Goal: Task Accomplishment & Management: Complete application form

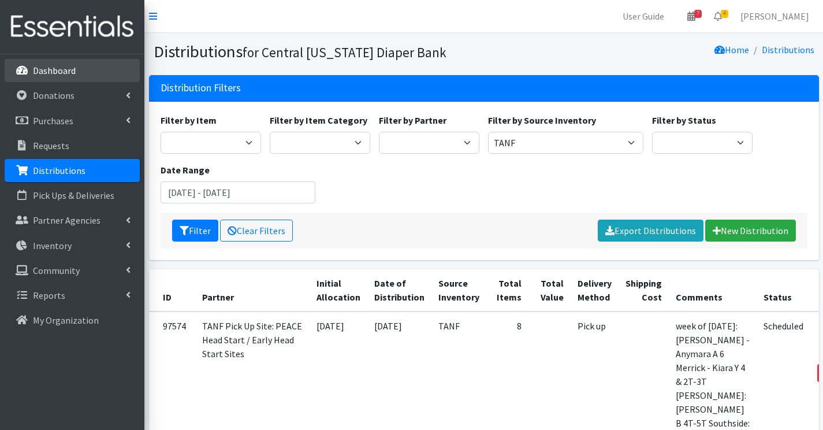
scroll to position [173, 0]
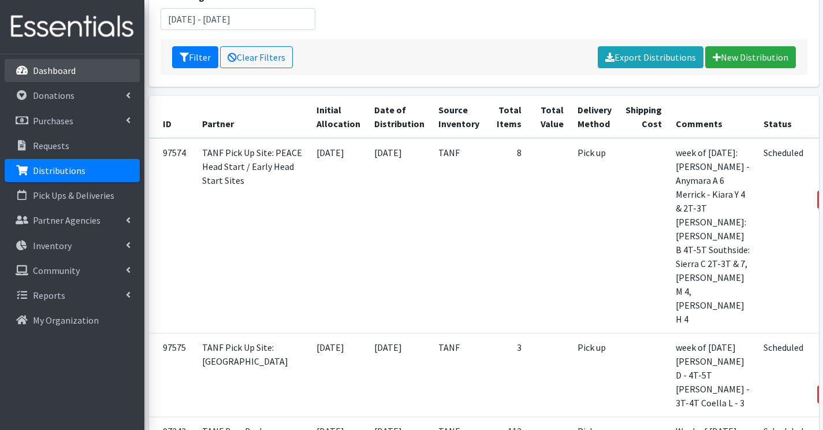
click at [49, 73] on p "Dashboard" at bounding box center [54, 71] width 43 height 12
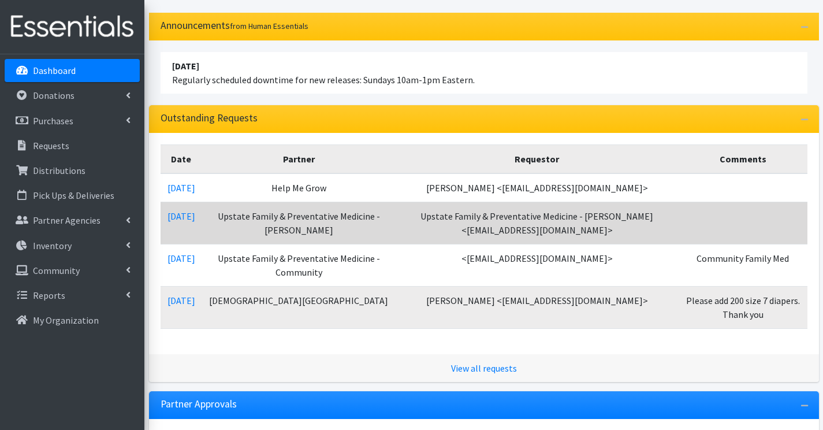
scroll to position [173, 0]
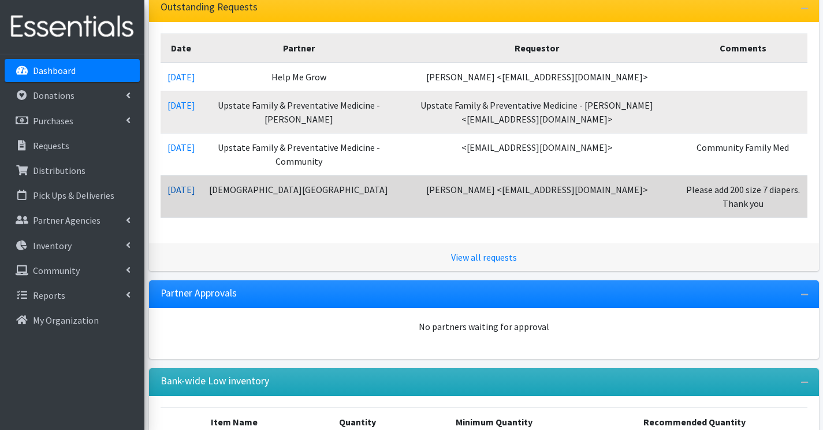
click at [195, 189] on link "10/08/2025" at bounding box center [182, 190] width 28 height 12
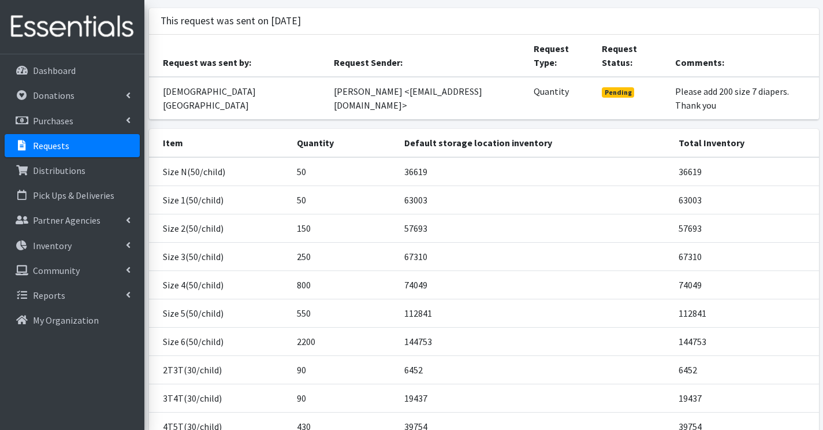
scroll to position [167, 0]
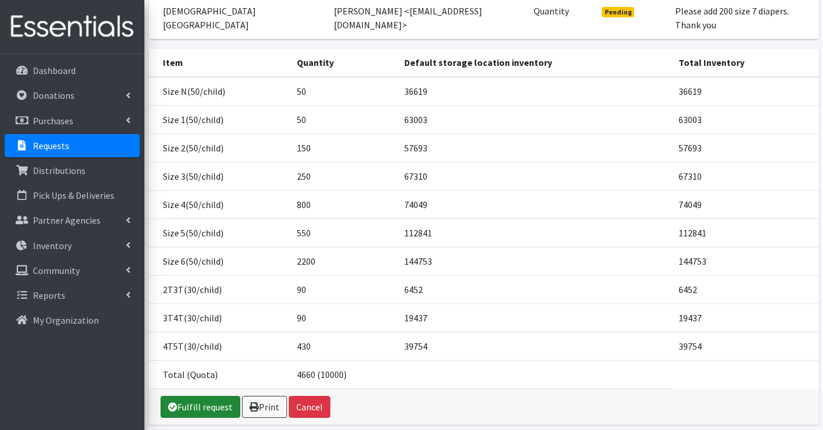
click at [188, 396] on link "Fulfill request" at bounding box center [201, 407] width 80 height 22
click at [36, 58] on div "Dashboard Donations All Donations New Donation Purchases All Purchases New Purc…" at bounding box center [72, 252] width 144 height 397
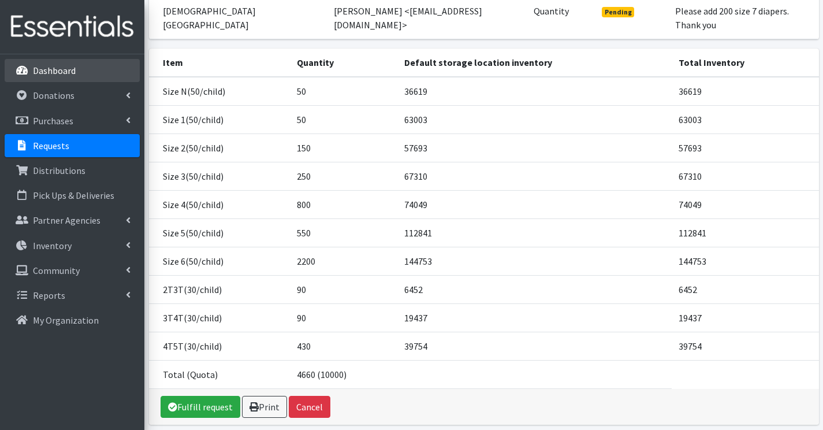
click at [38, 70] on p "Dashboard" at bounding box center [54, 71] width 43 height 12
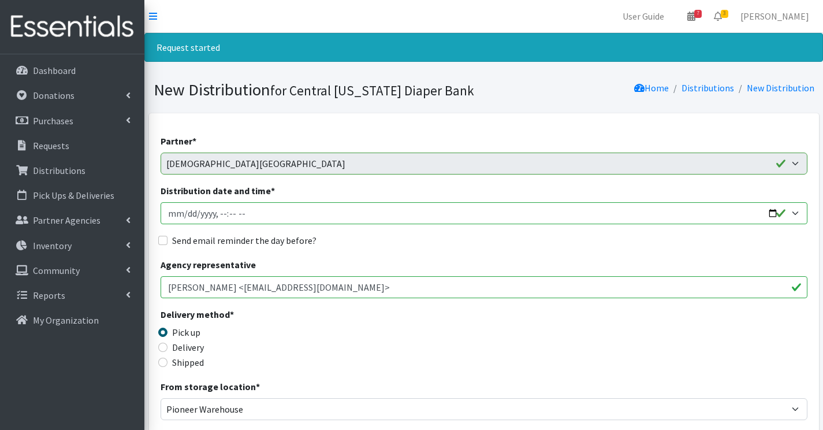
click at [182, 212] on input "Distribution date and time *" at bounding box center [484, 213] width 647 height 22
type input "2025-10-14T10:30"
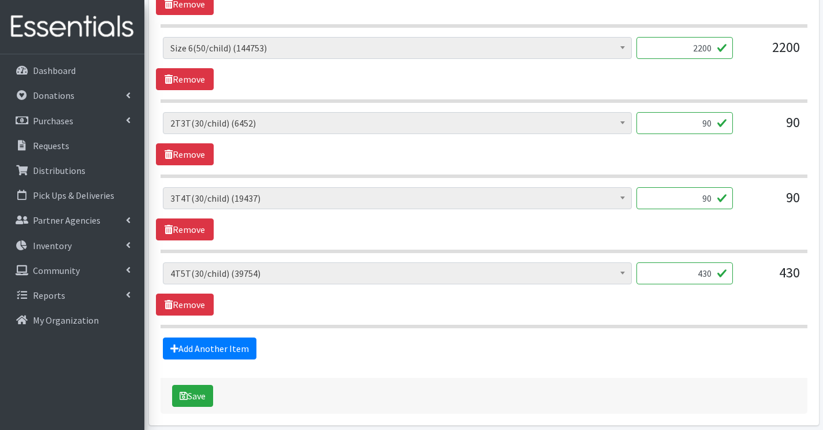
scroll to position [1021, 0]
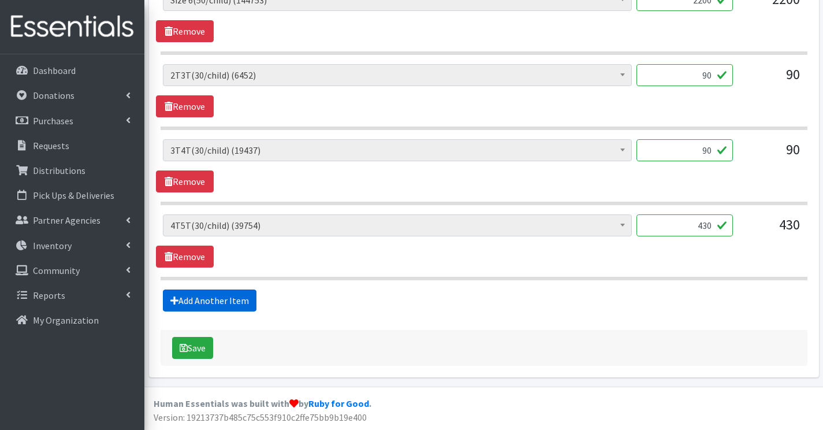
click at [185, 298] on link "Add Another Item" at bounding box center [210, 300] width 94 height 22
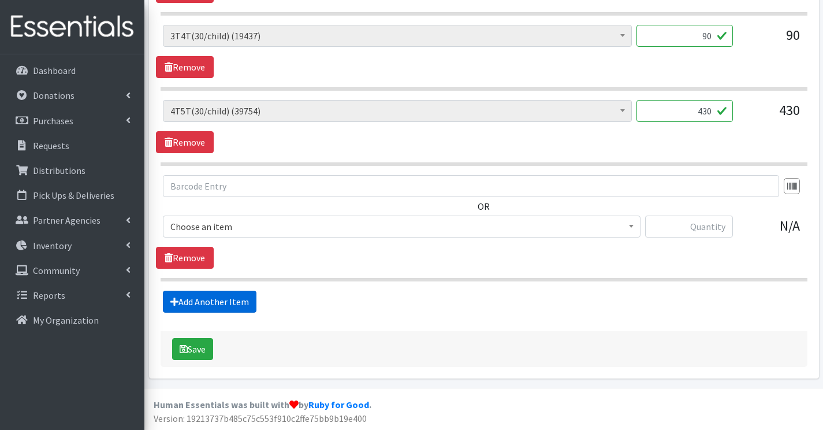
scroll to position [1137, 0]
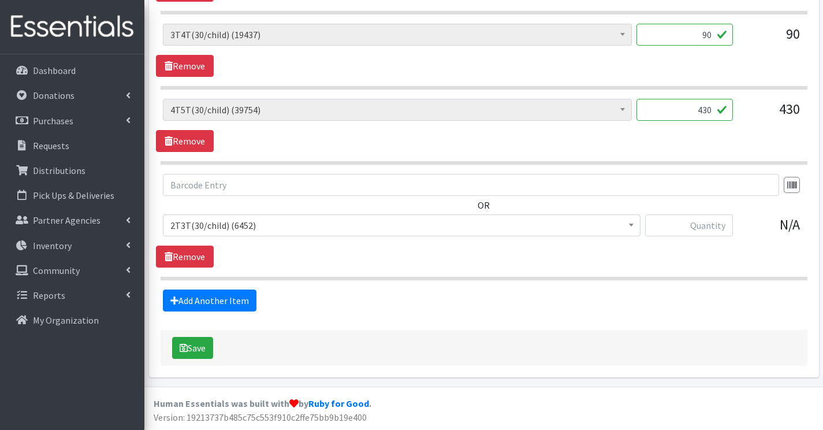
click at [196, 231] on span "2T3T(30/child) (6452)" at bounding box center [401, 225] width 463 height 16
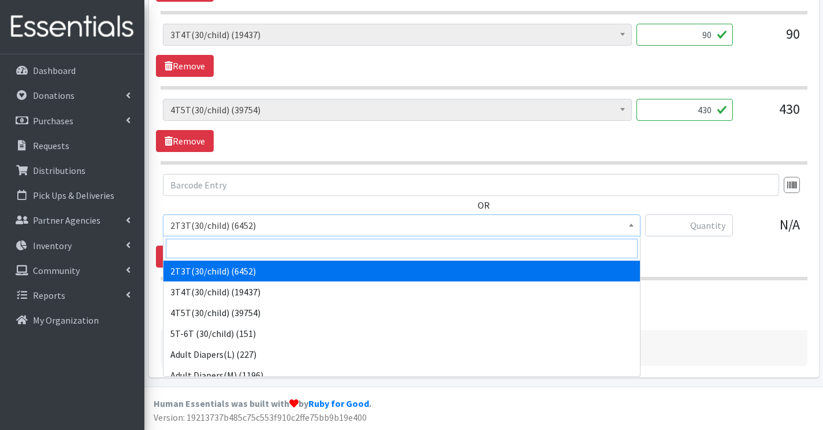
click at [200, 248] on input "search" at bounding box center [402, 249] width 472 height 20
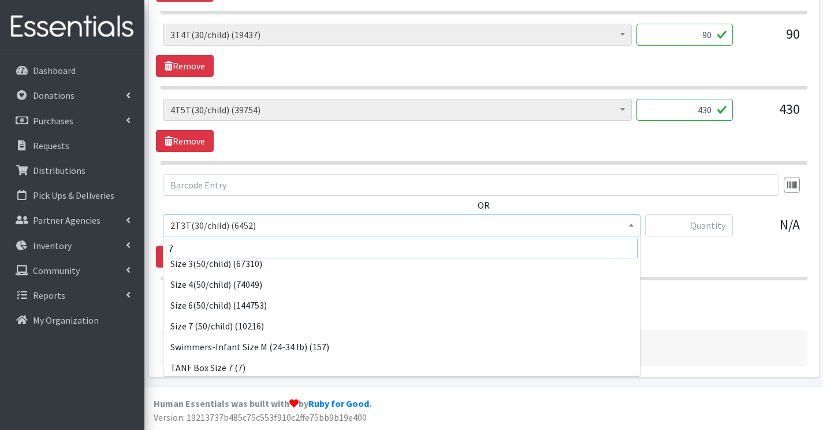
scroll to position [92, 0]
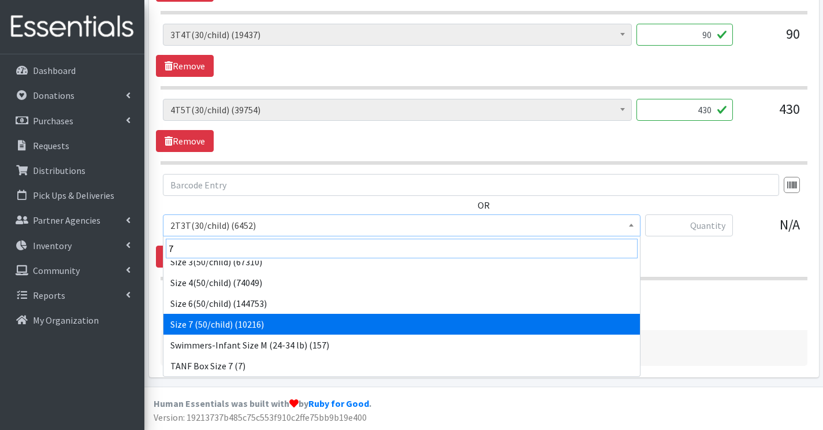
type input "7"
select select "6752"
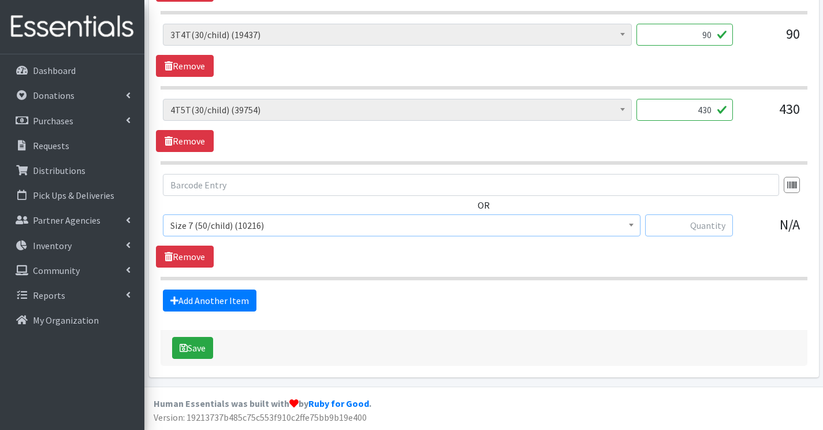
click at [672, 222] on input "text" at bounding box center [689, 225] width 88 height 22
type input "100"
click at [223, 305] on link "Add Another Item" at bounding box center [210, 300] width 94 height 22
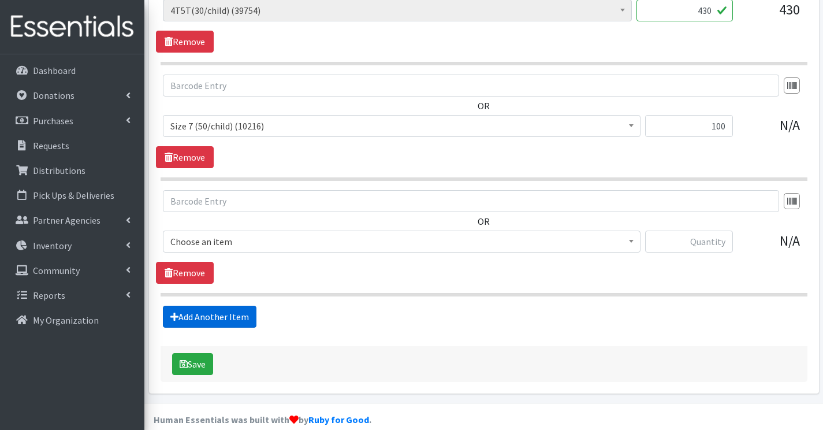
scroll to position [1252, 0]
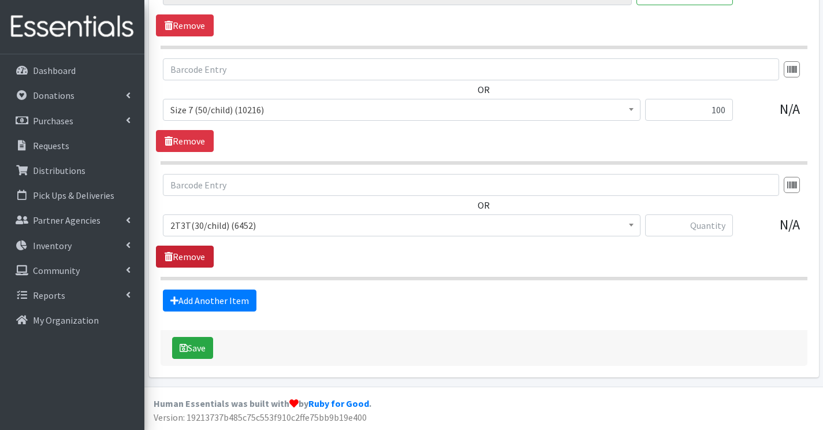
click at [173, 251] on link "Remove" at bounding box center [185, 257] width 58 height 22
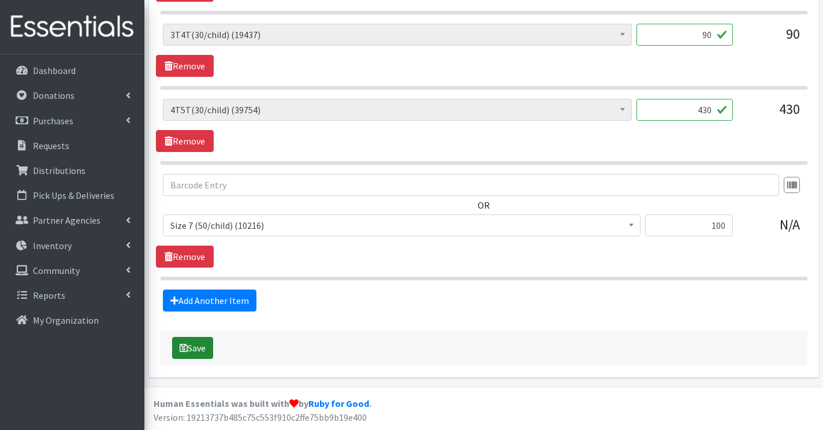
click at [187, 349] on icon "submit" at bounding box center [184, 347] width 8 height 9
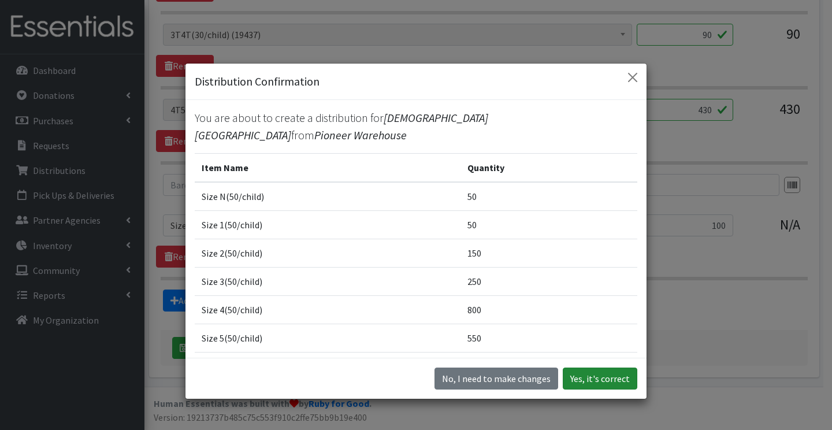
click at [578, 377] on button "Yes, it's correct" at bounding box center [600, 378] width 75 height 22
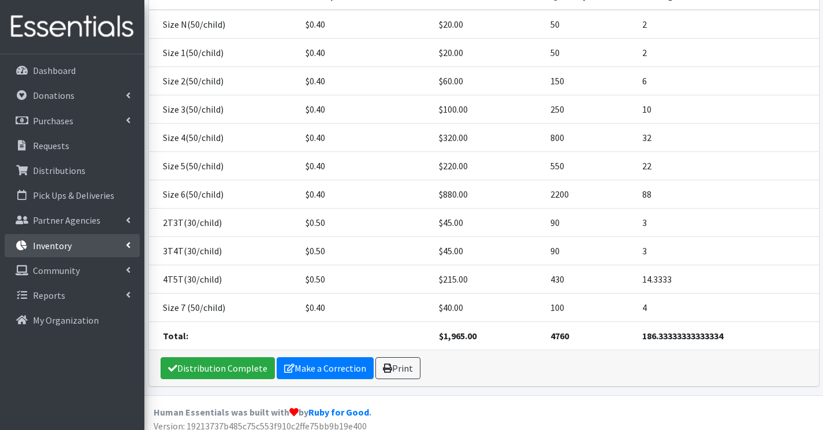
scroll to position [289, 0]
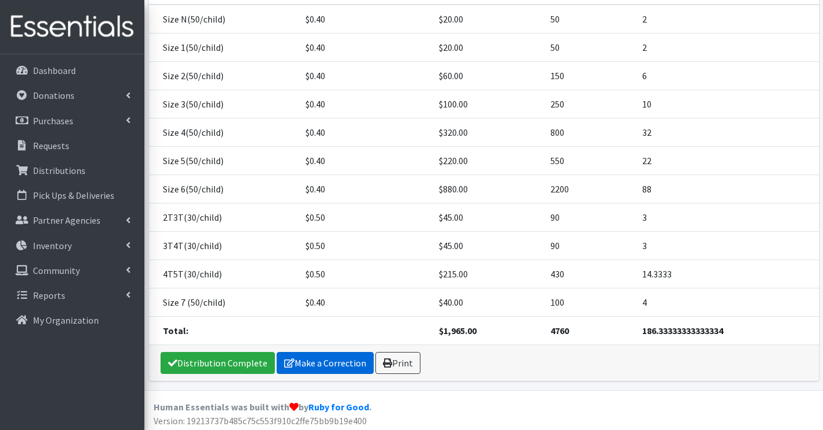
click at [324, 353] on link "Make a Correction" at bounding box center [325, 363] width 97 height 22
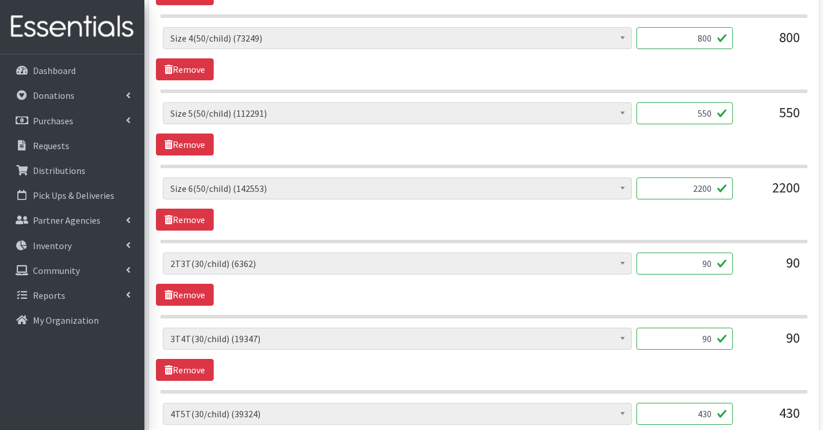
scroll to position [867, 0]
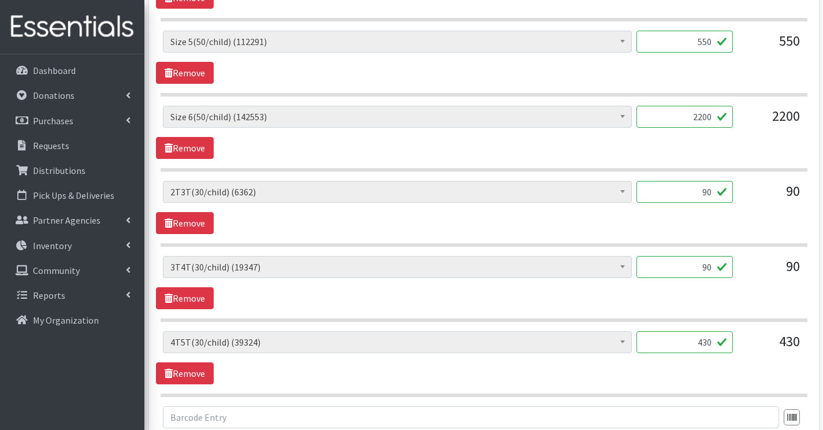
click at [705, 340] on input "430" at bounding box center [685, 342] width 96 height 22
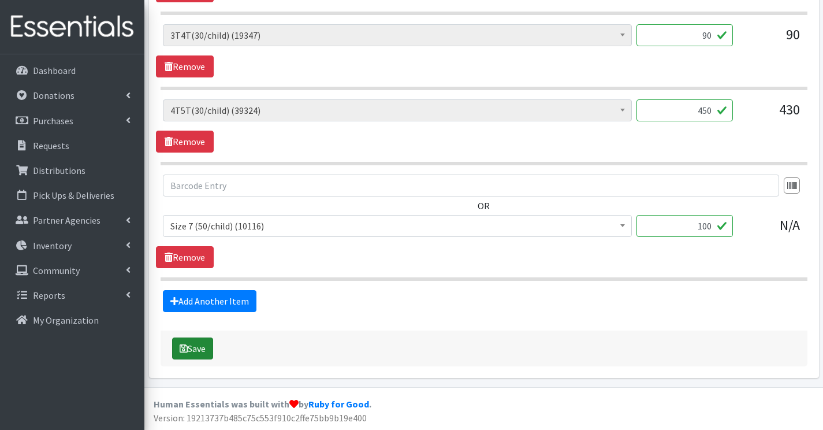
scroll to position [1099, 0]
type input "450"
click at [188, 341] on button "Save" at bounding box center [192, 348] width 41 height 22
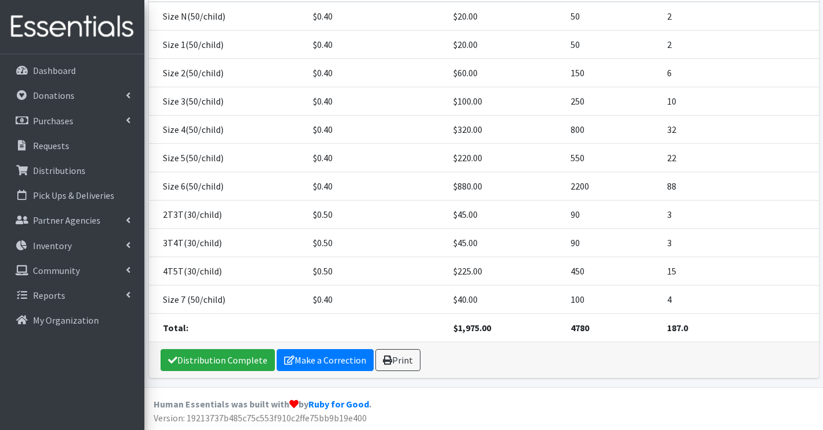
scroll to position [292, 0]
click at [397, 358] on link "Print" at bounding box center [397, 359] width 45 height 22
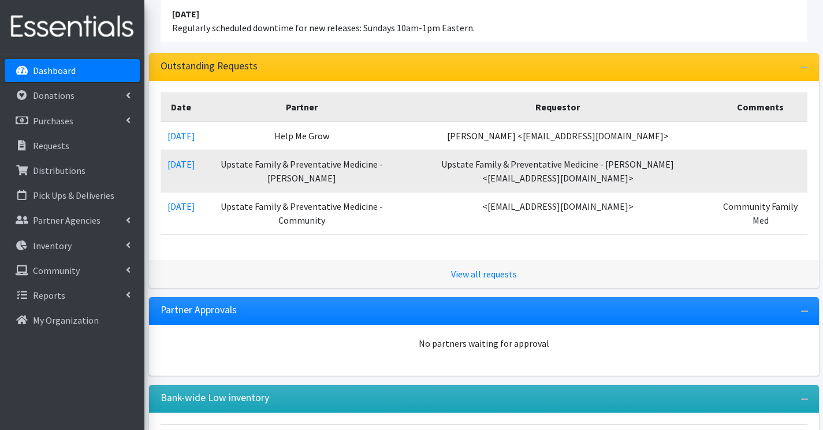
scroll to position [116, 0]
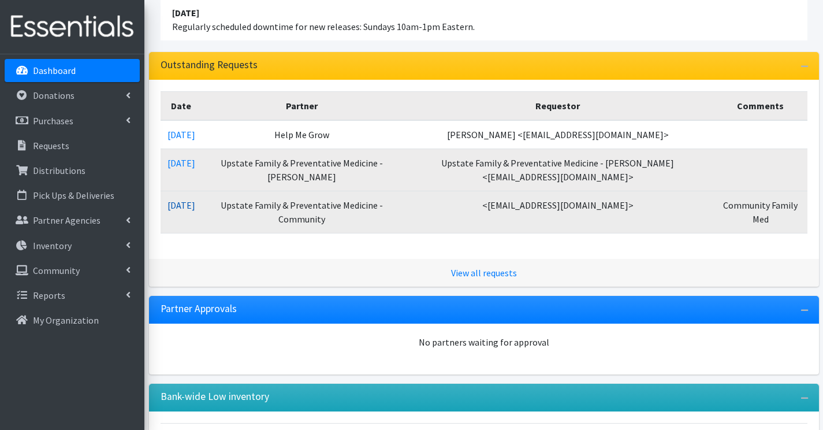
click at [178, 206] on link "10/08/2025" at bounding box center [182, 205] width 28 height 12
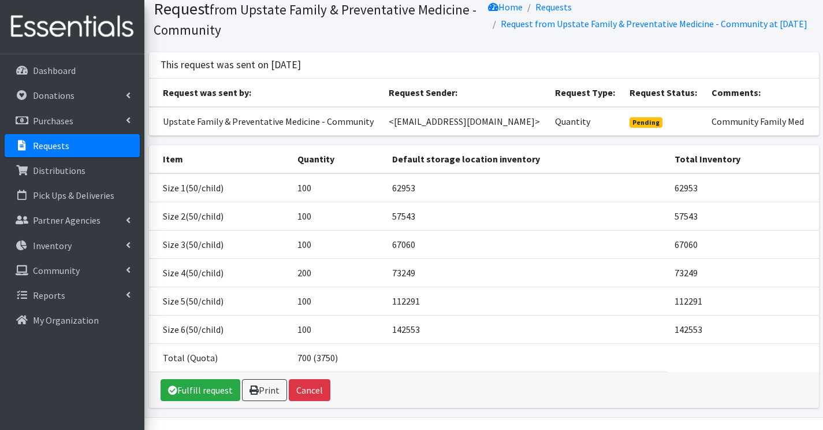
scroll to position [84, 0]
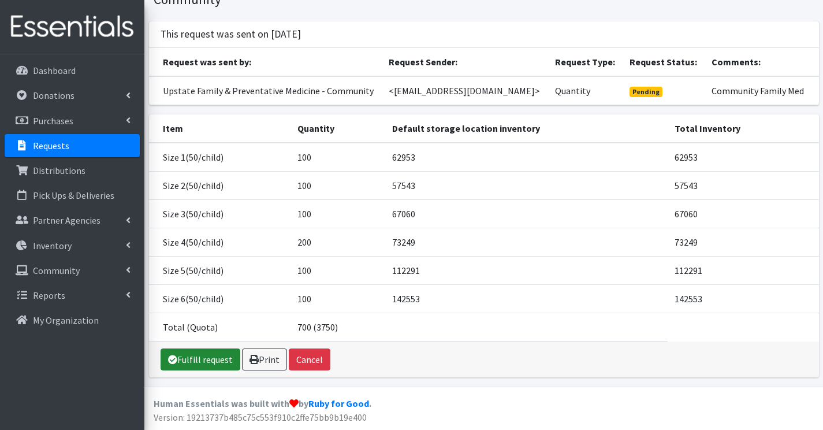
click at [199, 363] on link "Fulfill request" at bounding box center [201, 359] width 80 height 22
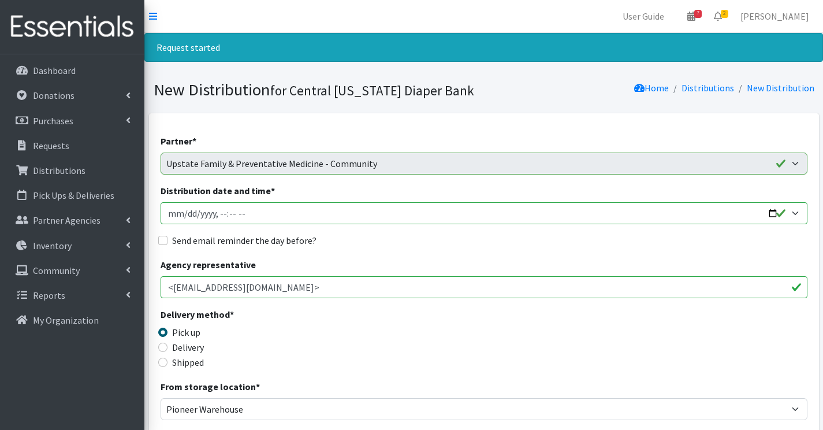
click at [184, 214] on input "Distribution date and time *" at bounding box center [484, 213] width 647 height 22
type input "2025-10-14T08:30"
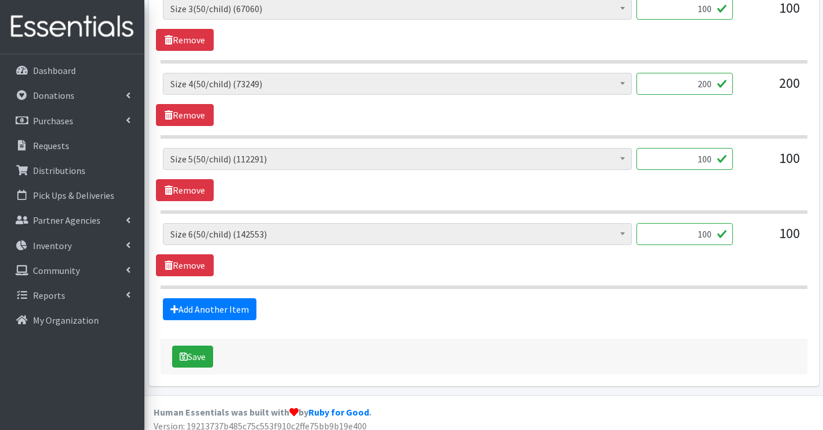
scroll to position [721, 0]
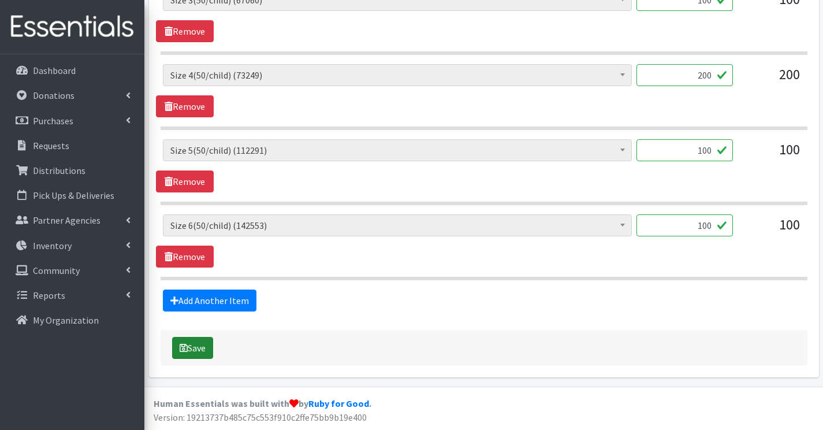
click at [184, 339] on button "Save" at bounding box center [192, 348] width 41 height 22
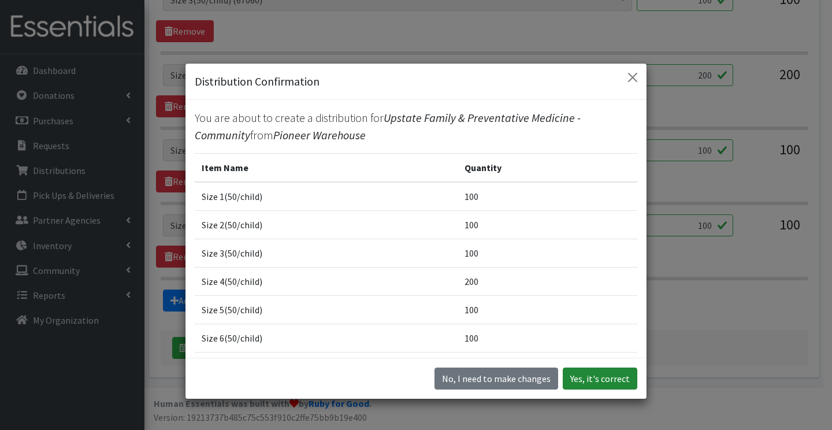
click at [588, 375] on button "Yes, it's correct" at bounding box center [600, 378] width 75 height 22
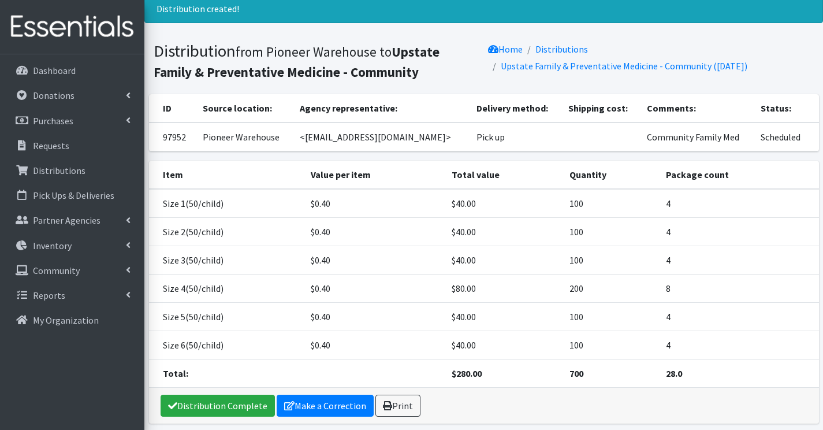
scroll to position [85, 0]
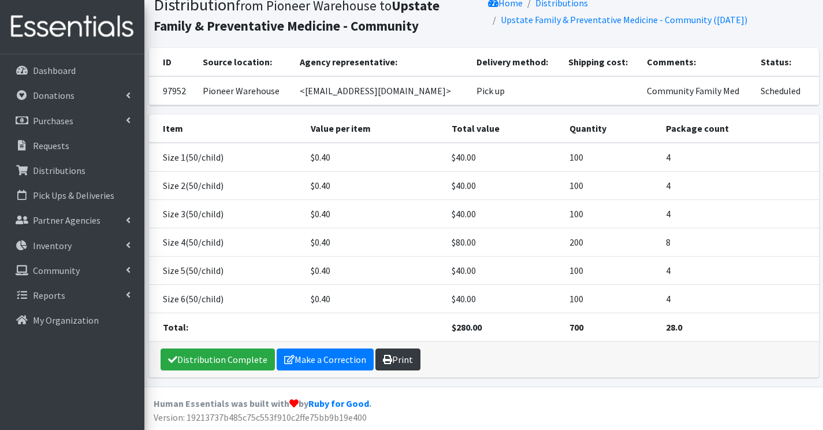
click at [408, 363] on link "Print" at bounding box center [397, 359] width 45 height 22
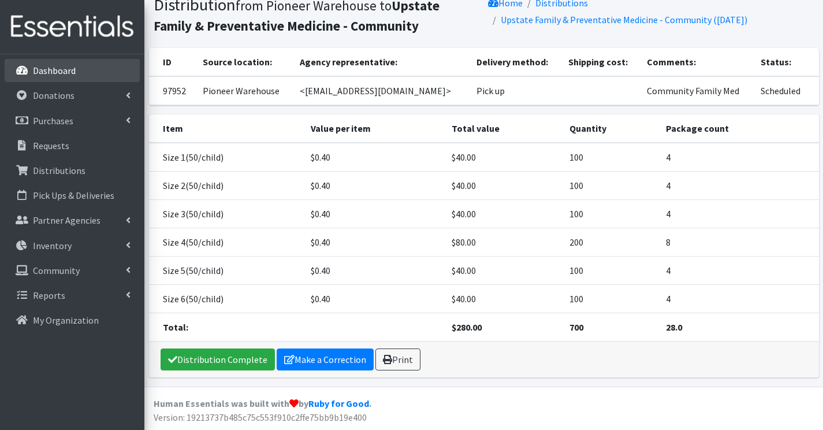
click at [42, 75] on p "Dashboard" at bounding box center [54, 71] width 43 height 12
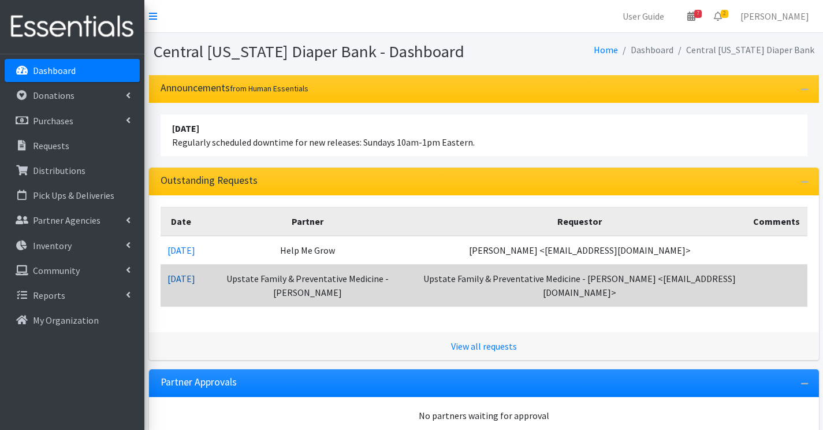
click at [202, 273] on td "10/08/2025" at bounding box center [182, 285] width 42 height 42
click at [194, 281] on link "10/08/2025" at bounding box center [182, 279] width 28 height 12
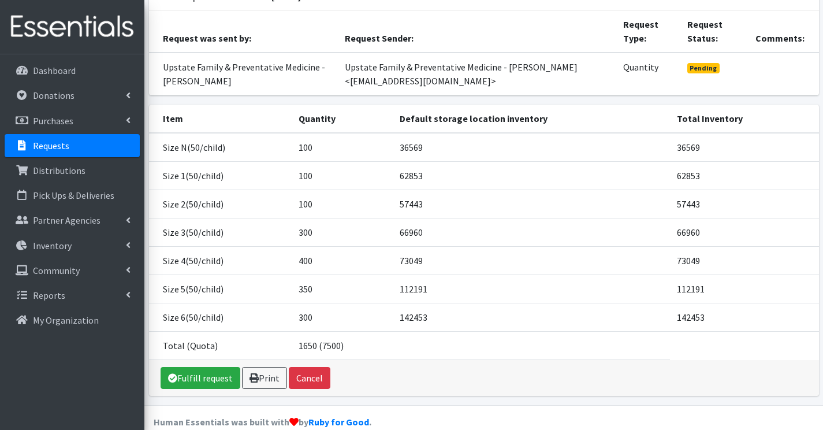
scroll to position [129, 0]
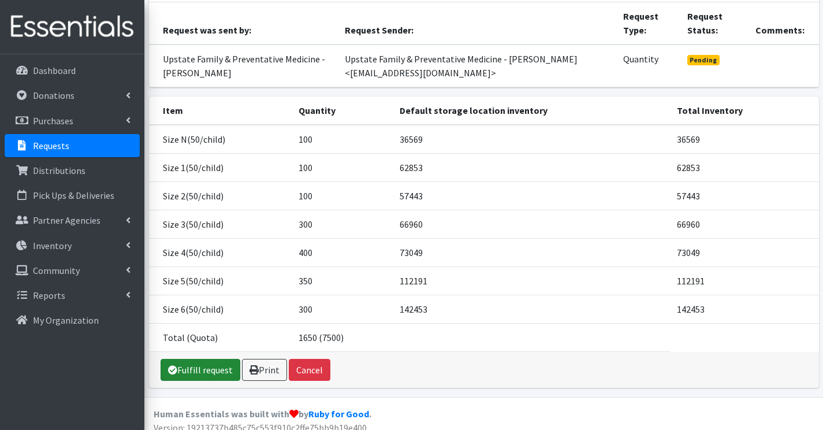
click at [210, 359] on link "Fulfill request" at bounding box center [201, 370] width 80 height 22
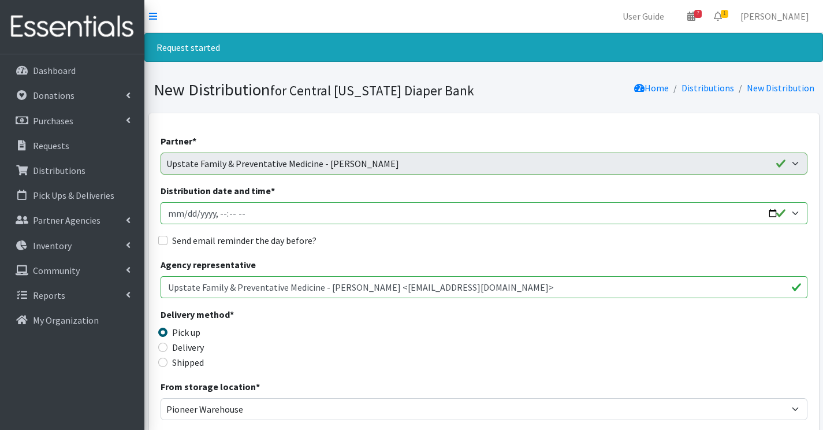
click at [183, 216] on input "Distribution date and time *" at bounding box center [484, 213] width 647 height 22
type input "[DATE]T08:30"
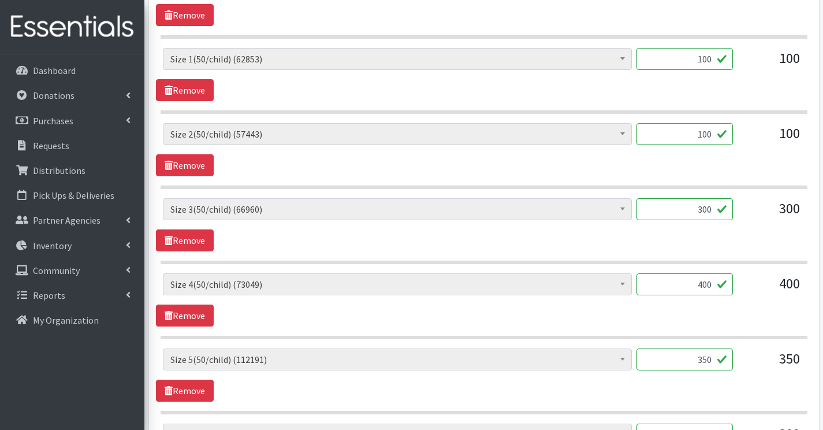
scroll to position [751, 0]
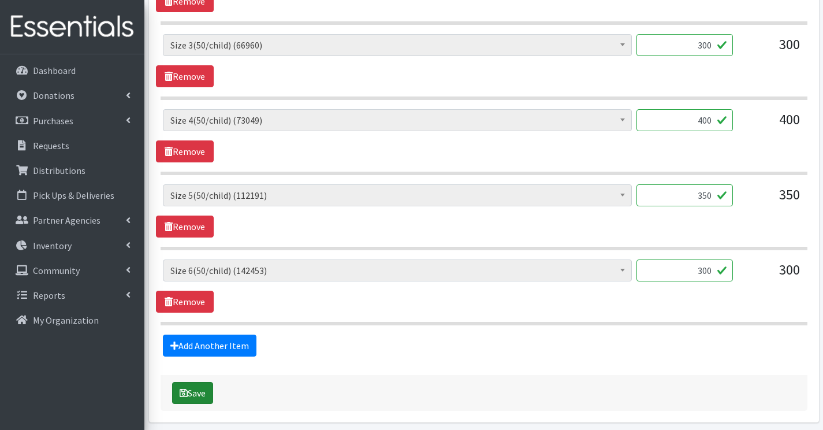
drag, startPoint x: 180, startPoint y: 395, endPoint x: 206, endPoint y: 402, distance: 26.5
click at [181, 395] on icon "submit" at bounding box center [184, 392] width 8 height 9
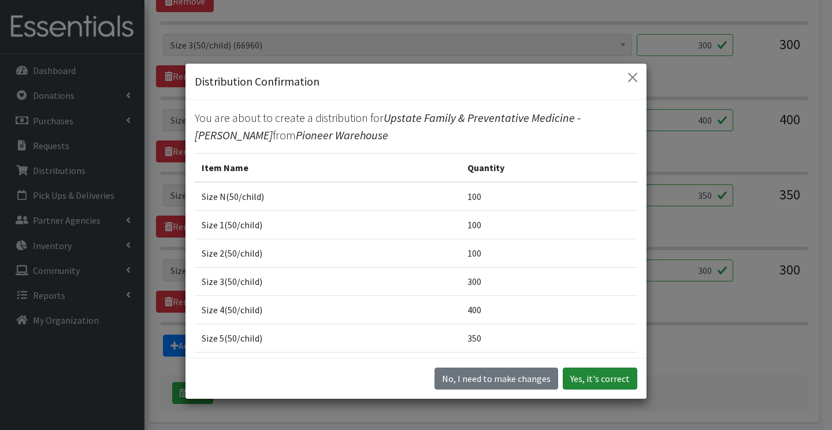
click at [611, 389] on button "Yes, it's correct" at bounding box center [600, 378] width 75 height 22
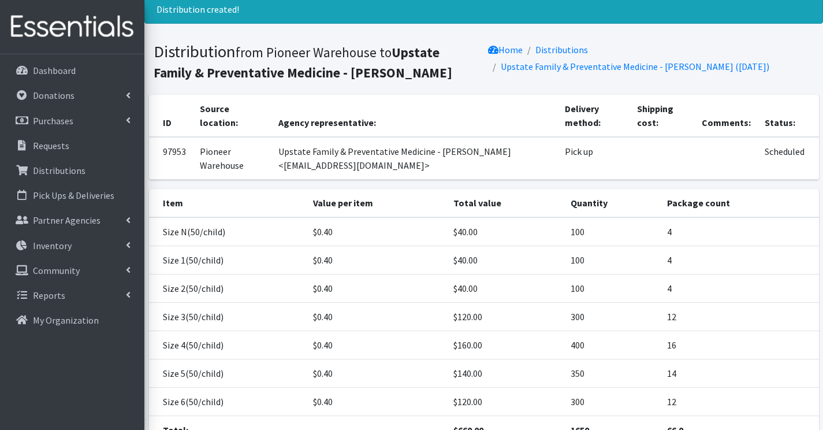
scroll to position [179, 0]
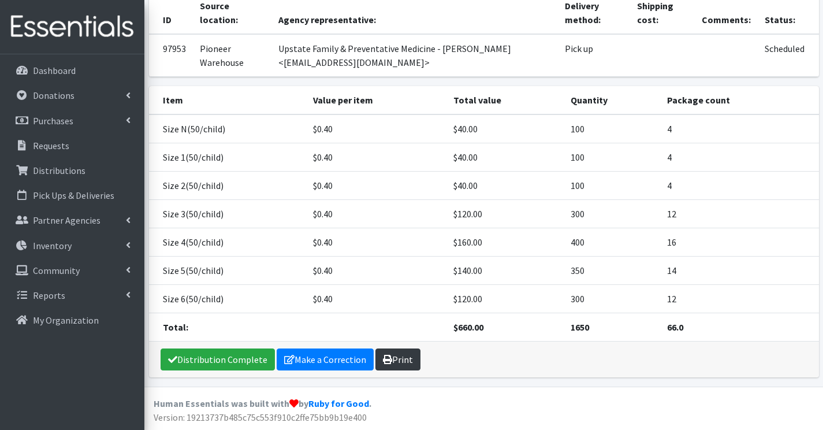
click at [404, 366] on link "Print" at bounding box center [397, 359] width 45 height 22
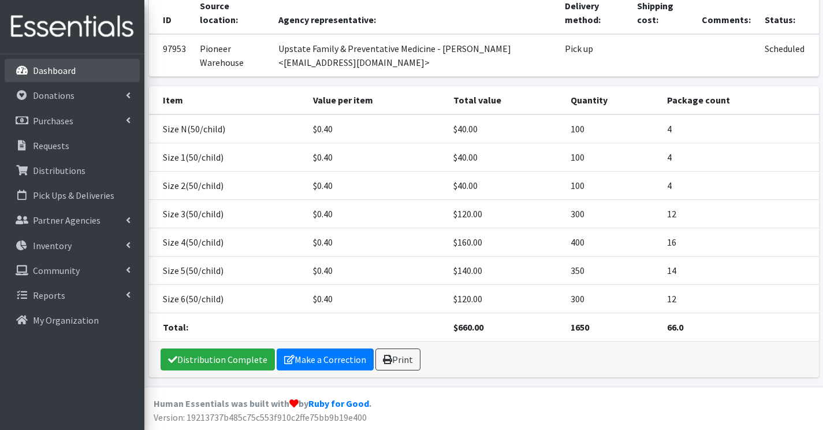
click at [43, 69] on p "Dashboard" at bounding box center [54, 71] width 43 height 12
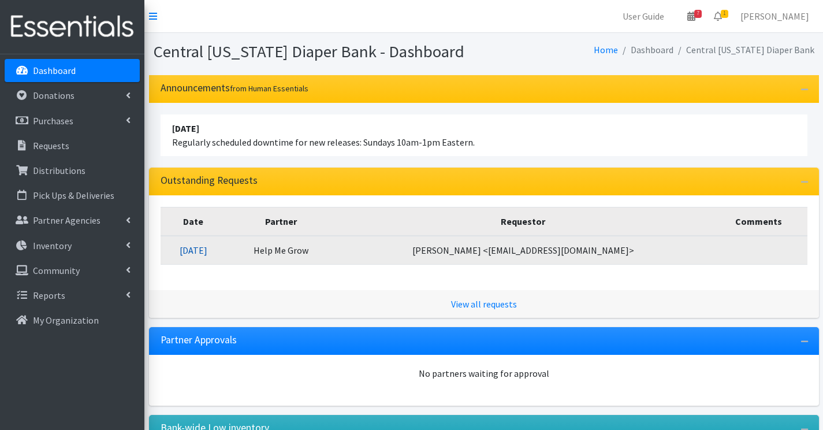
click at [207, 251] on link "[DATE]" at bounding box center [194, 250] width 28 height 12
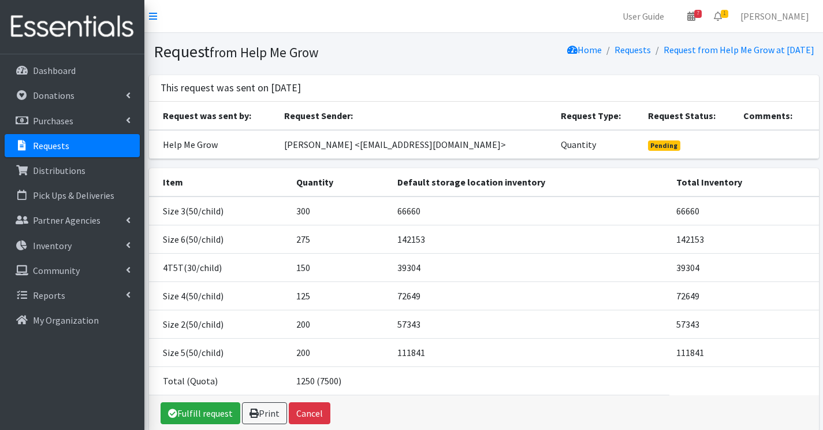
scroll to position [54, 0]
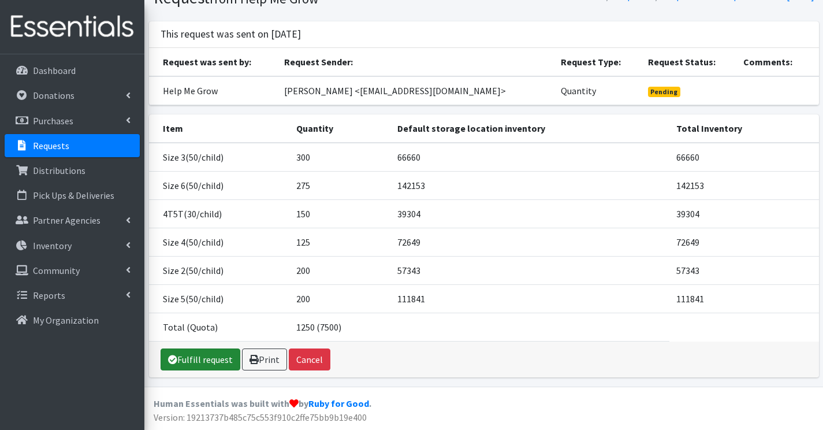
click at [203, 359] on link "Fulfill request" at bounding box center [201, 359] width 80 height 22
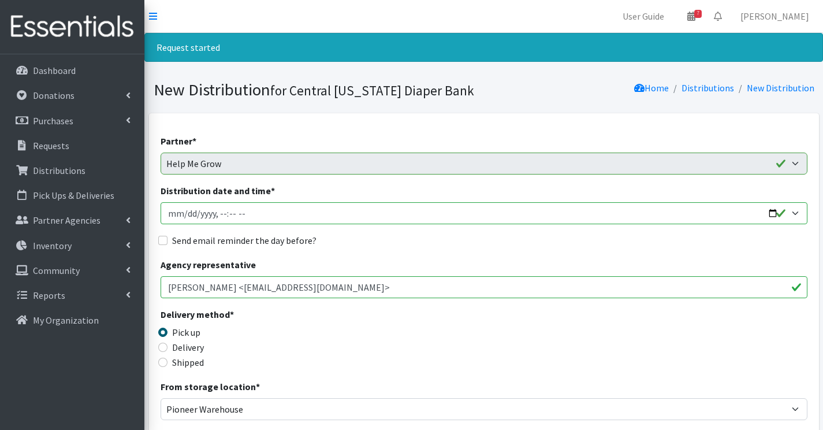
click at [190, 209] on input "Distribution date and time *" at bounding box center [484, 213] width 647 height 22
click at [186, 209] on input "Distribution date and time *" at bounding box center [484, 213] width 647 height 22
type input "2025-10-10T15:45"
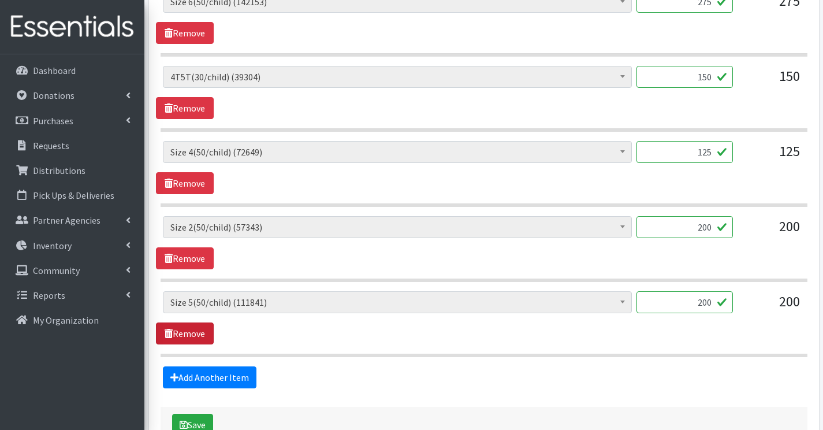
scroll to position [721, 0]
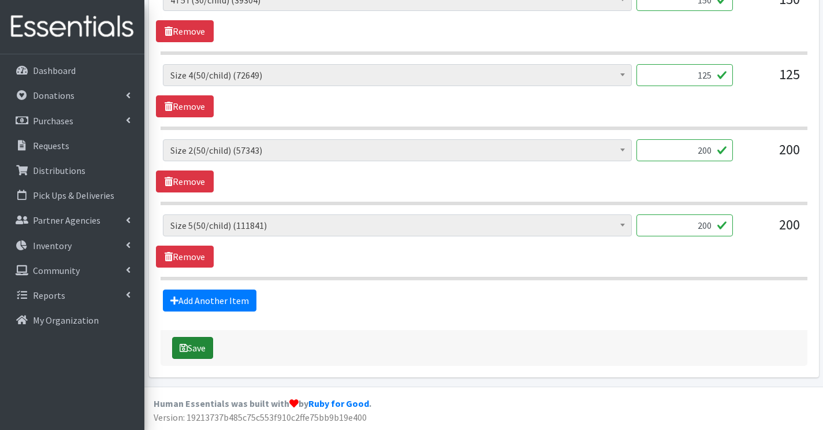
click at [210, 350] on button "Save" at bounding box center [192, 348] width 41 height 22
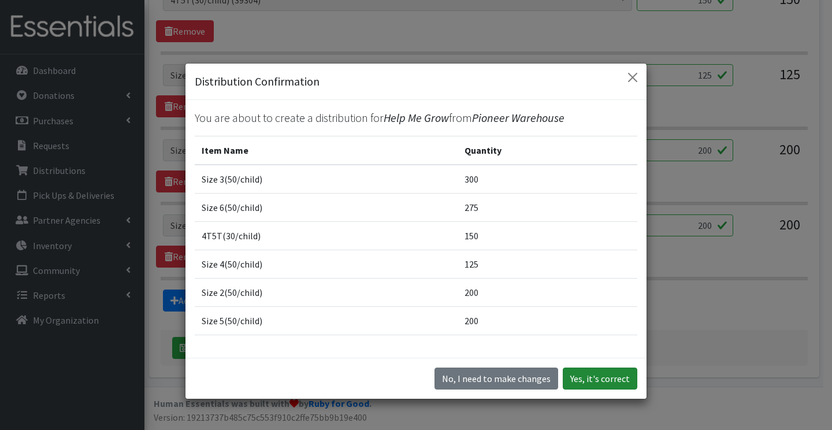
click at [585, 378] on button "Yes, it's correct" at bounding box center [600, 378] width 75 height 22
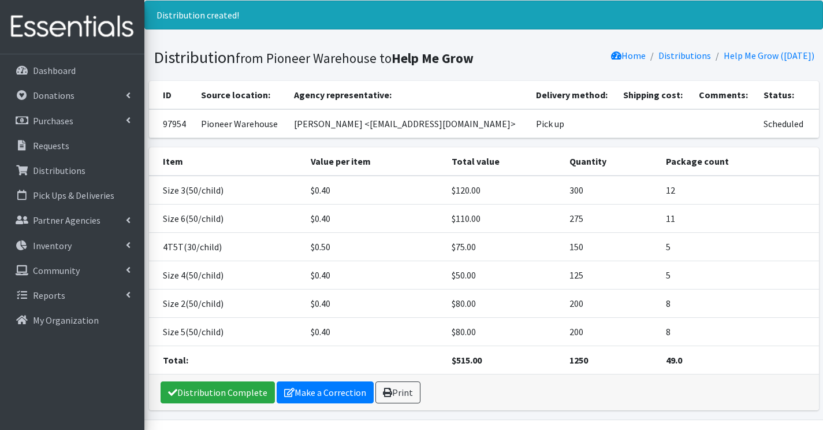
scroll to position [65, 0]
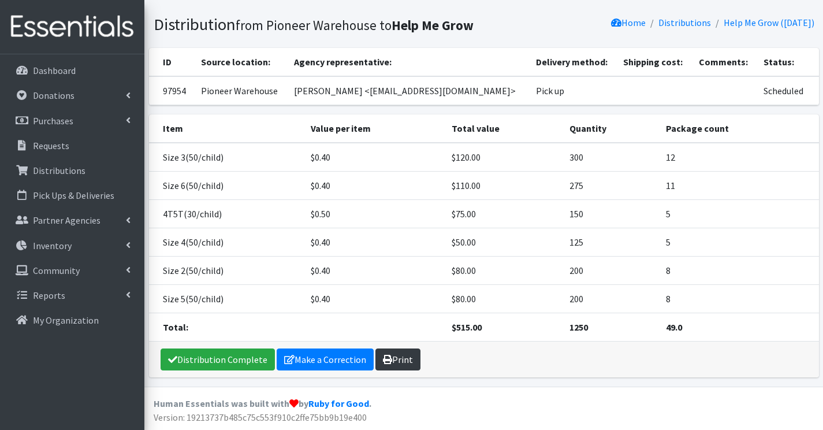
click at [391, 356] on link "Print" at bounding box center [397, 359] width 45 height 22
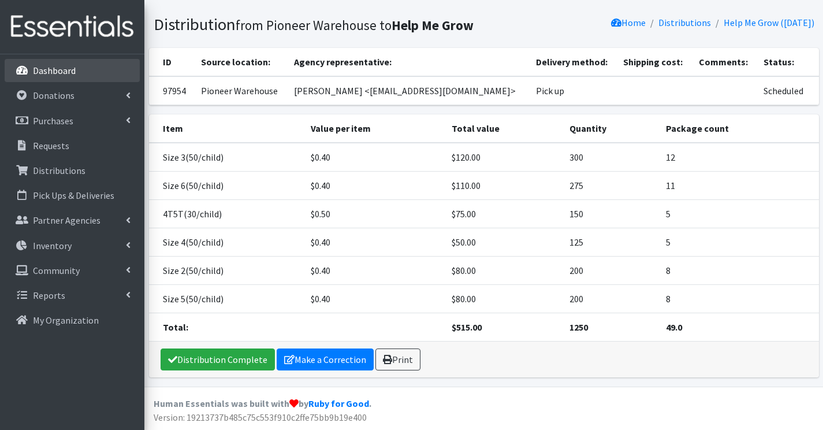
click at [37, 71] on p "Dashboard" at bounding box center [54, 71] width 43 height 12
